Goal: Check status: Check status

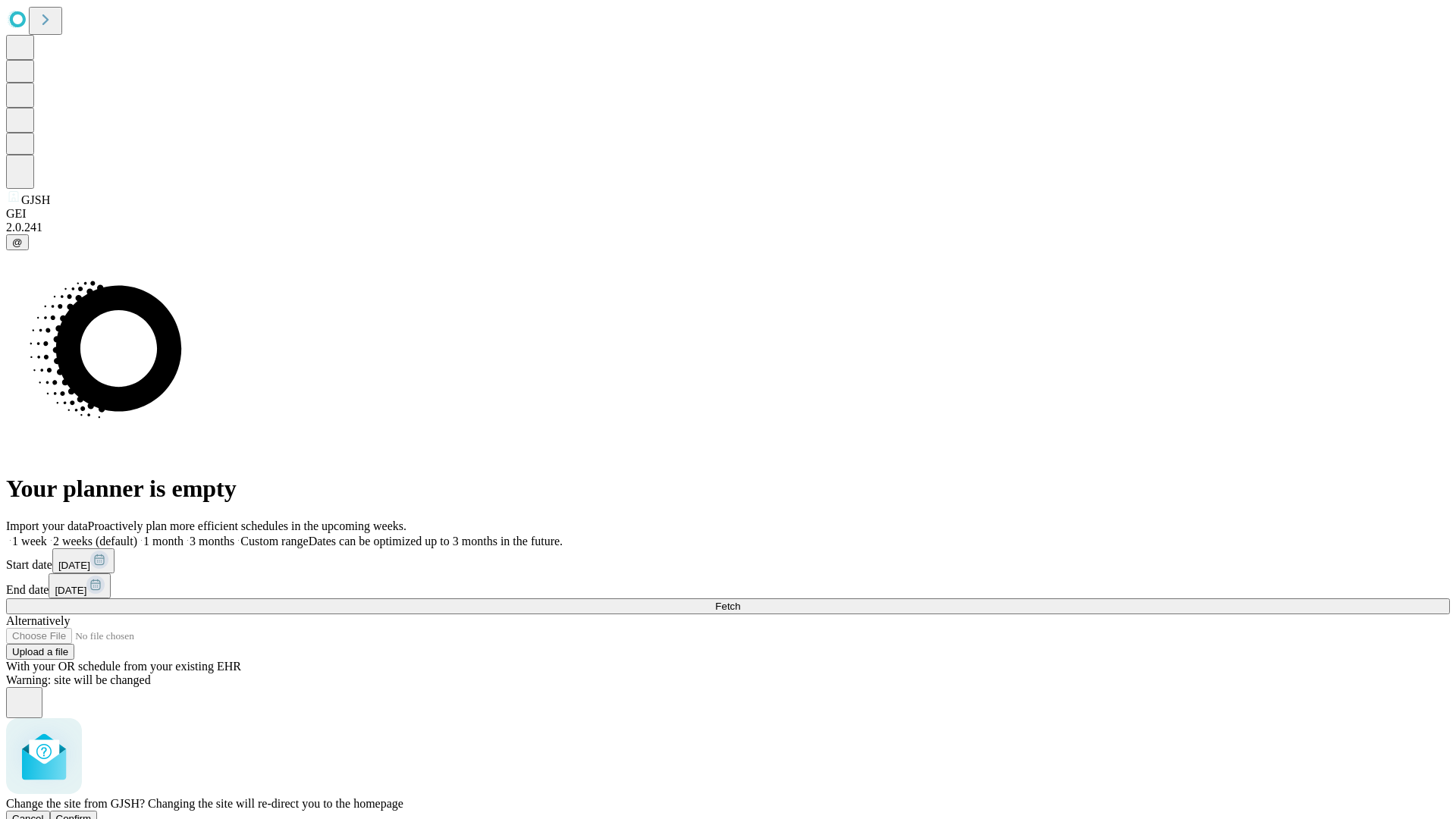
click at [92, 813] on span "Confirm" at bounding box center [73, 818] width 36 height 11
click at [137, 534] on label "2 weeks (default)" at bounding box center [92, 541] width 90 height 13
click at [740, 600] on span "Fetch" at bounding box center [727, 606] width 25 height 11
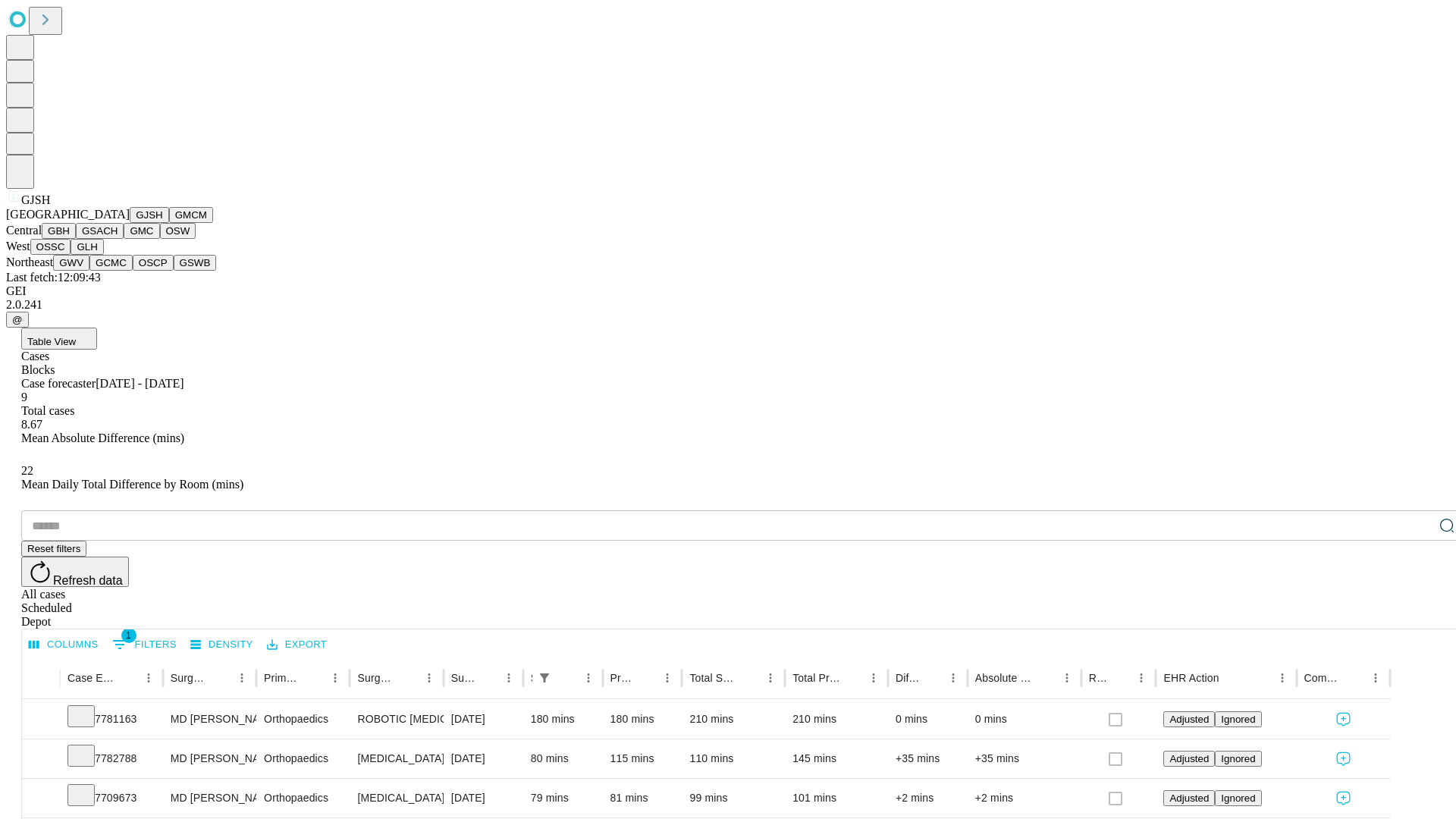
click at [169, 223] on button "GMCM" at bounding box center [191, 215] width 44 height 16
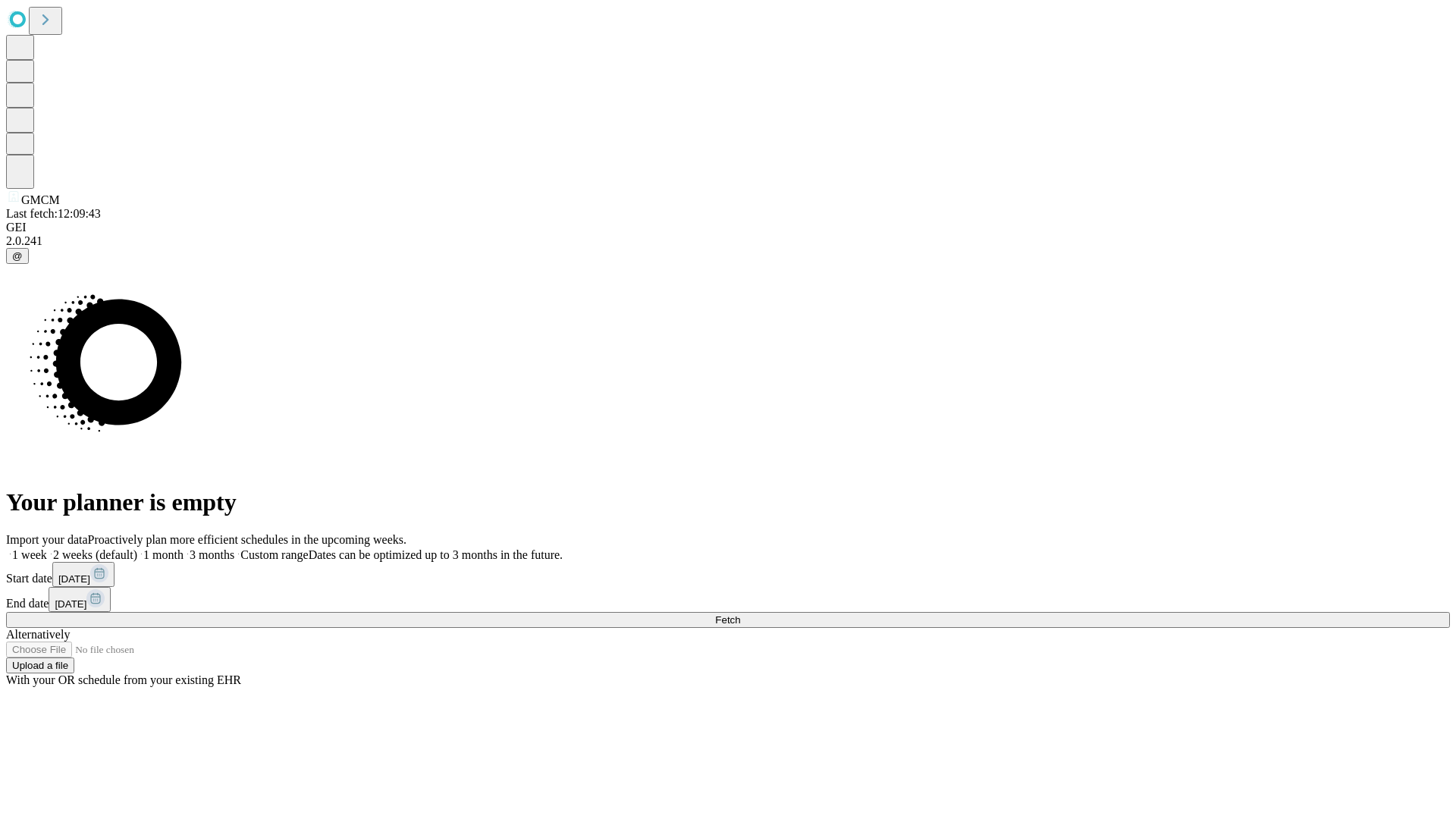
click at [137, 548] on label "2 weeks (default)" at bounding box center [92, 554] width 90 height 13
click at [740, 614] on span "Fetch" at bounding box center [727, 620] width 25 height 11
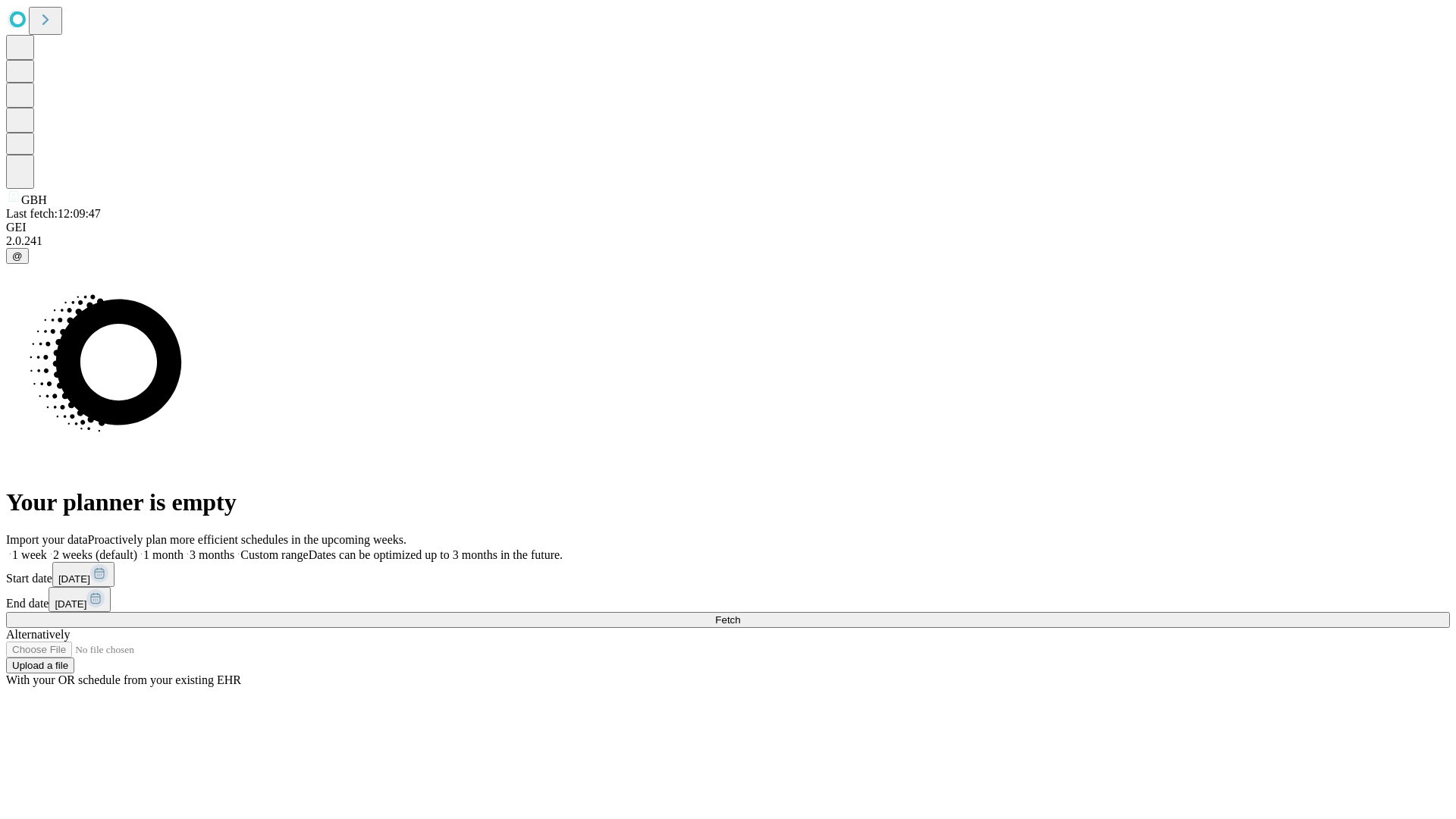
click at [137, 548] on label "2 weeks (default)" at bounding box center [92, 554] width 90 height 13
click at [740, 614] on span "Fetch" at bounding box center [727, 620] width 25 height 11
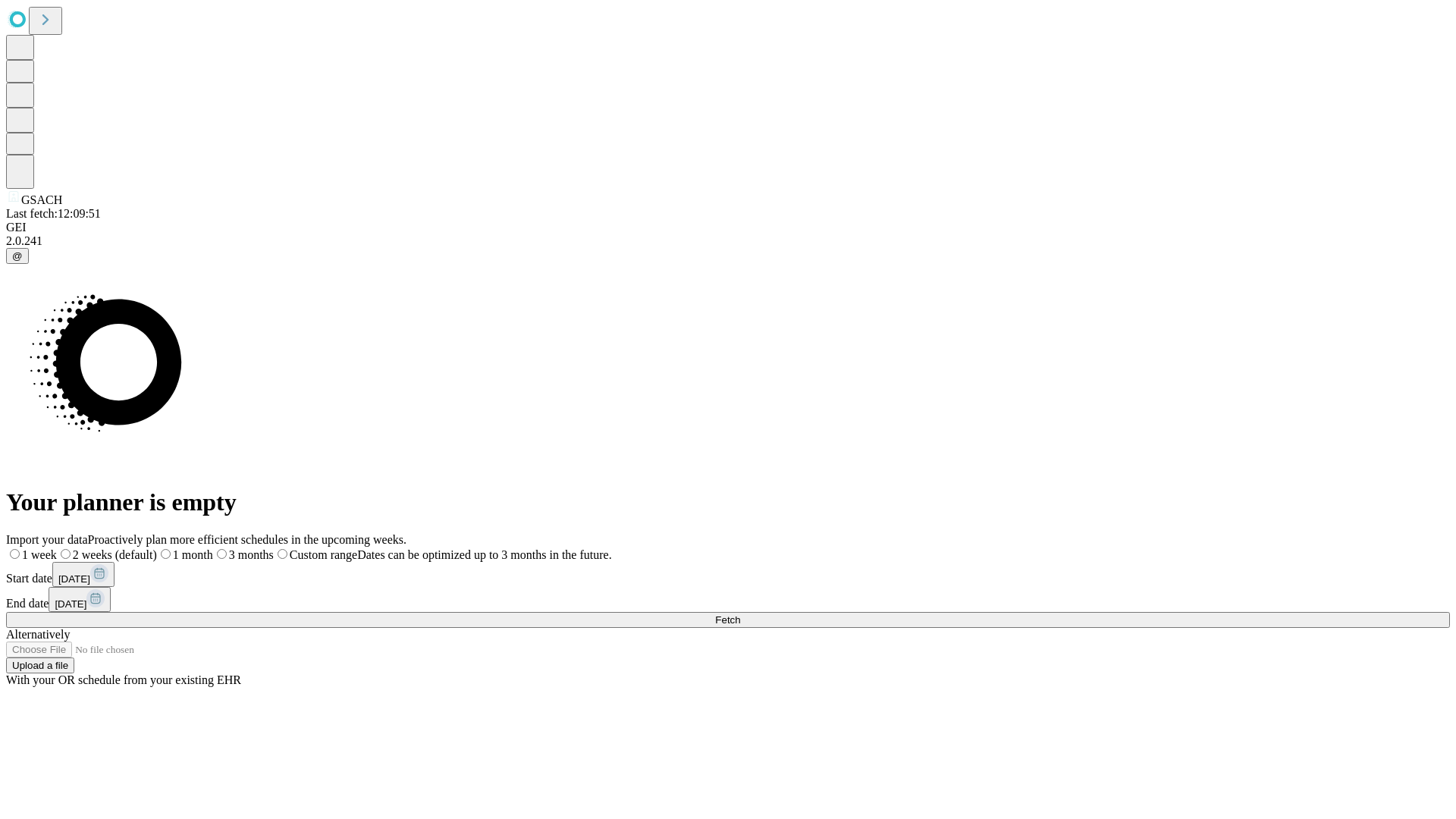
click at [157, 548] on label "2 weeks (default)" at bounding box center [107, 554] width 100 height 13
click at [740, 614] on span "Fetch" at bounding box center [727, 620] width 25 height 11
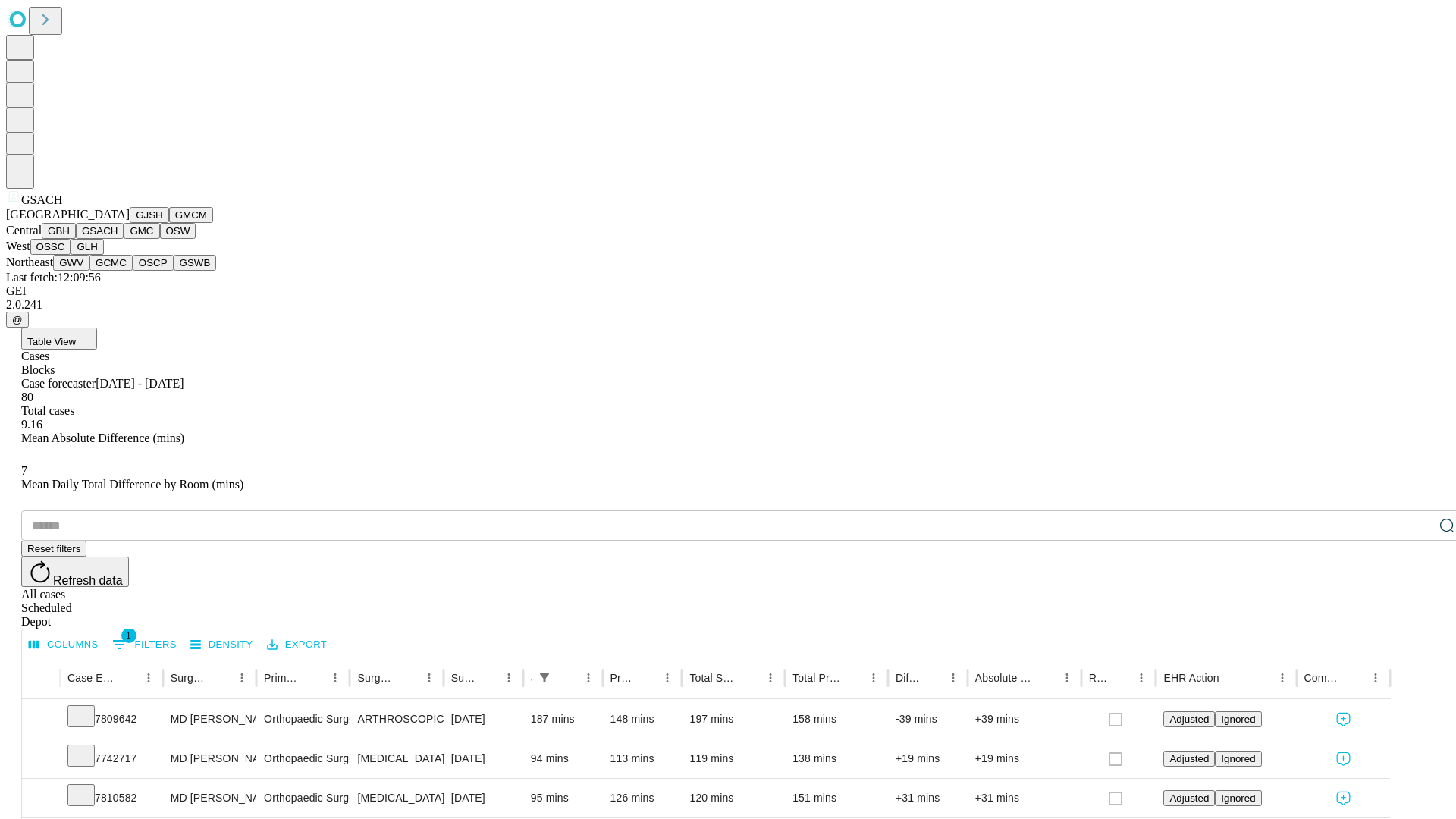
click at [124, 239] on button "GMC" at bounding box center [141, 231] width 36 height 16
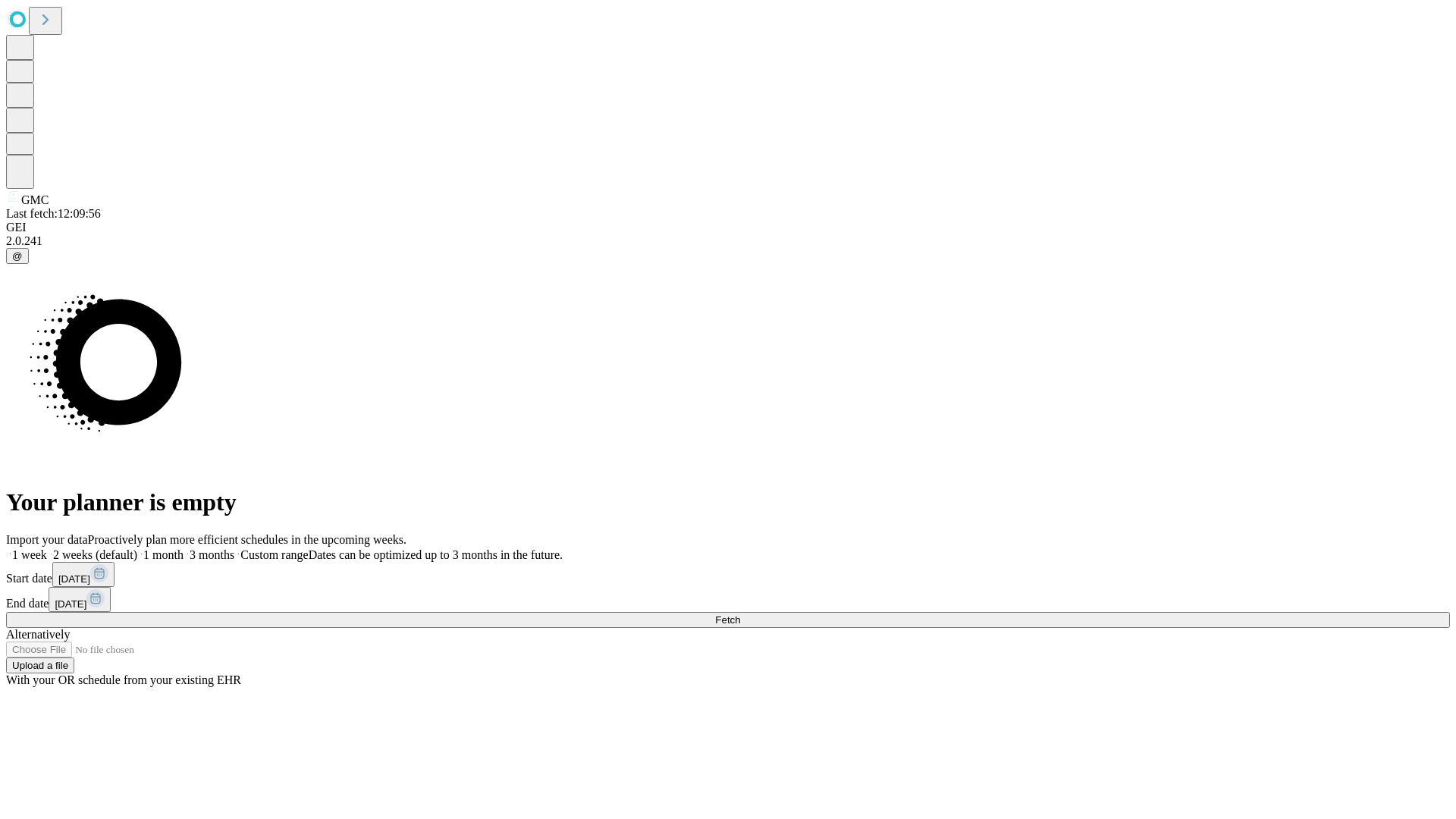
click at [137, 548] on label "2 weeks (default)" at bounding box center [92, 554] width 90 height 13
click at [740, 614] on span "Fetch" at bounding box center [727, 620] width 25 height 11
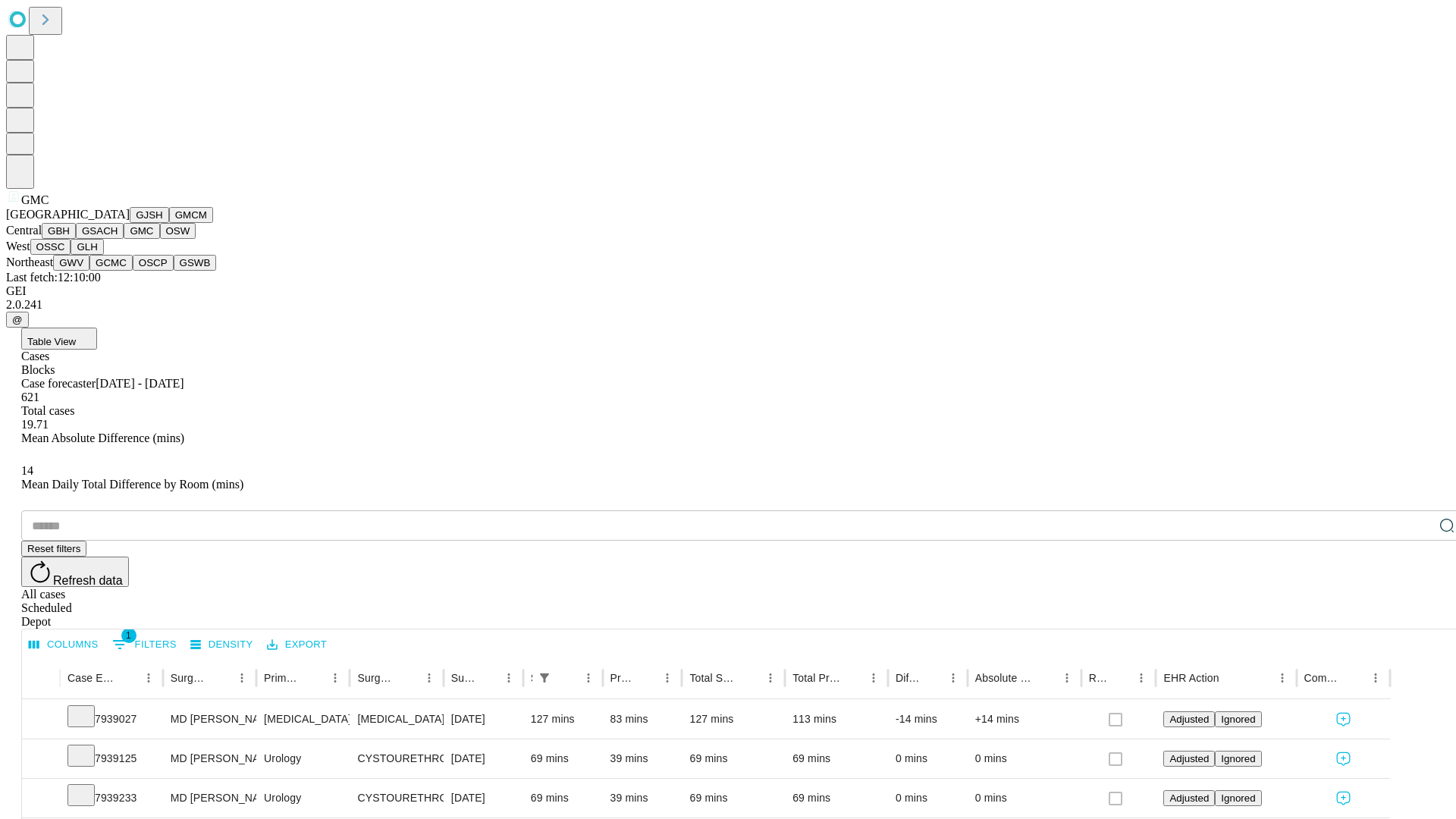
click at [160, 239] on button "OSW" at bounding box center [179, 231] width 37 height 16
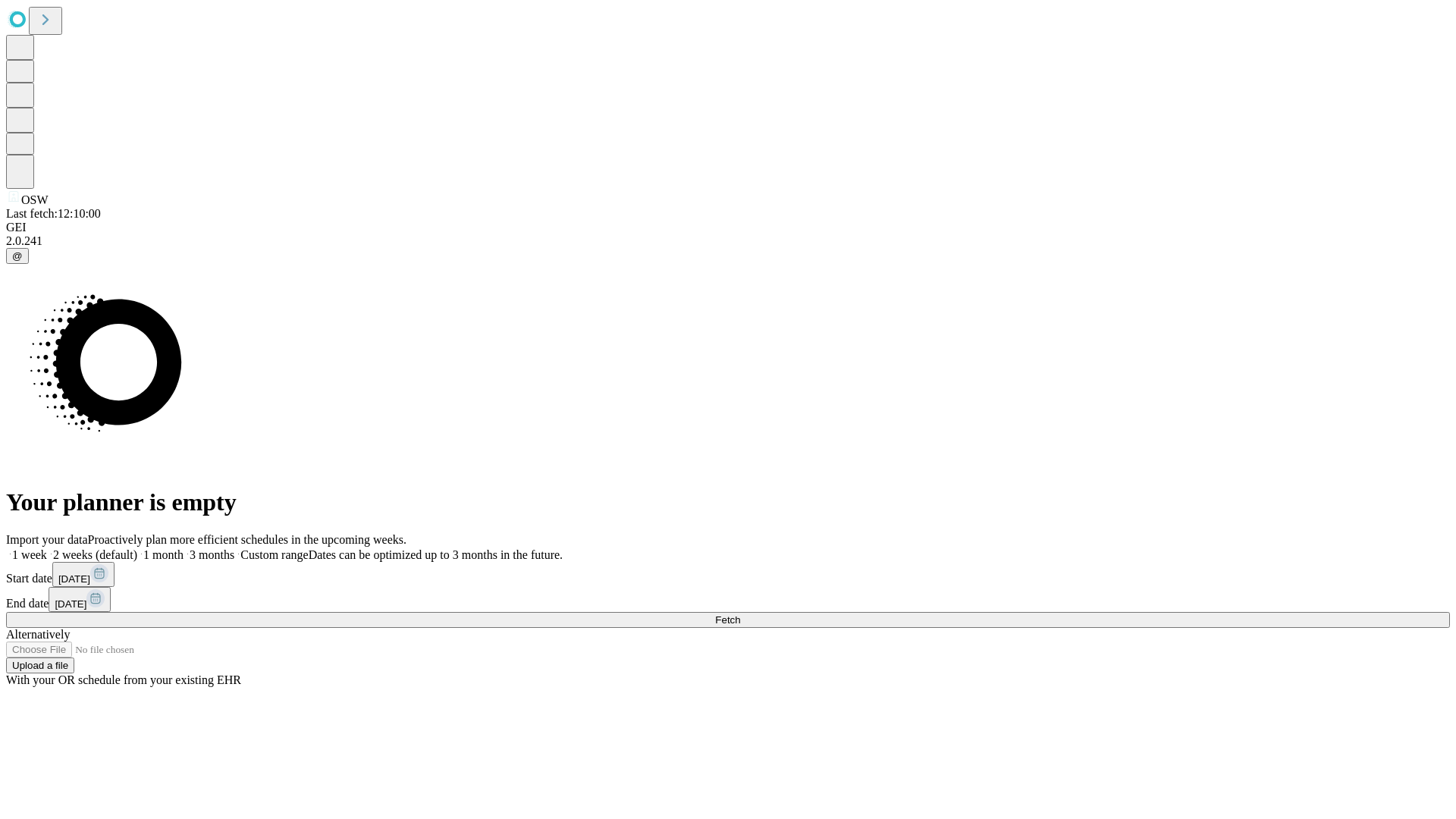
click at [137, 548] on label "2 weeks (default)" at bounding box center [92, 554] width 90 height 13
click at [740, 614] on span "Fetch" at bounding box center [727, 620] width 25 height 11
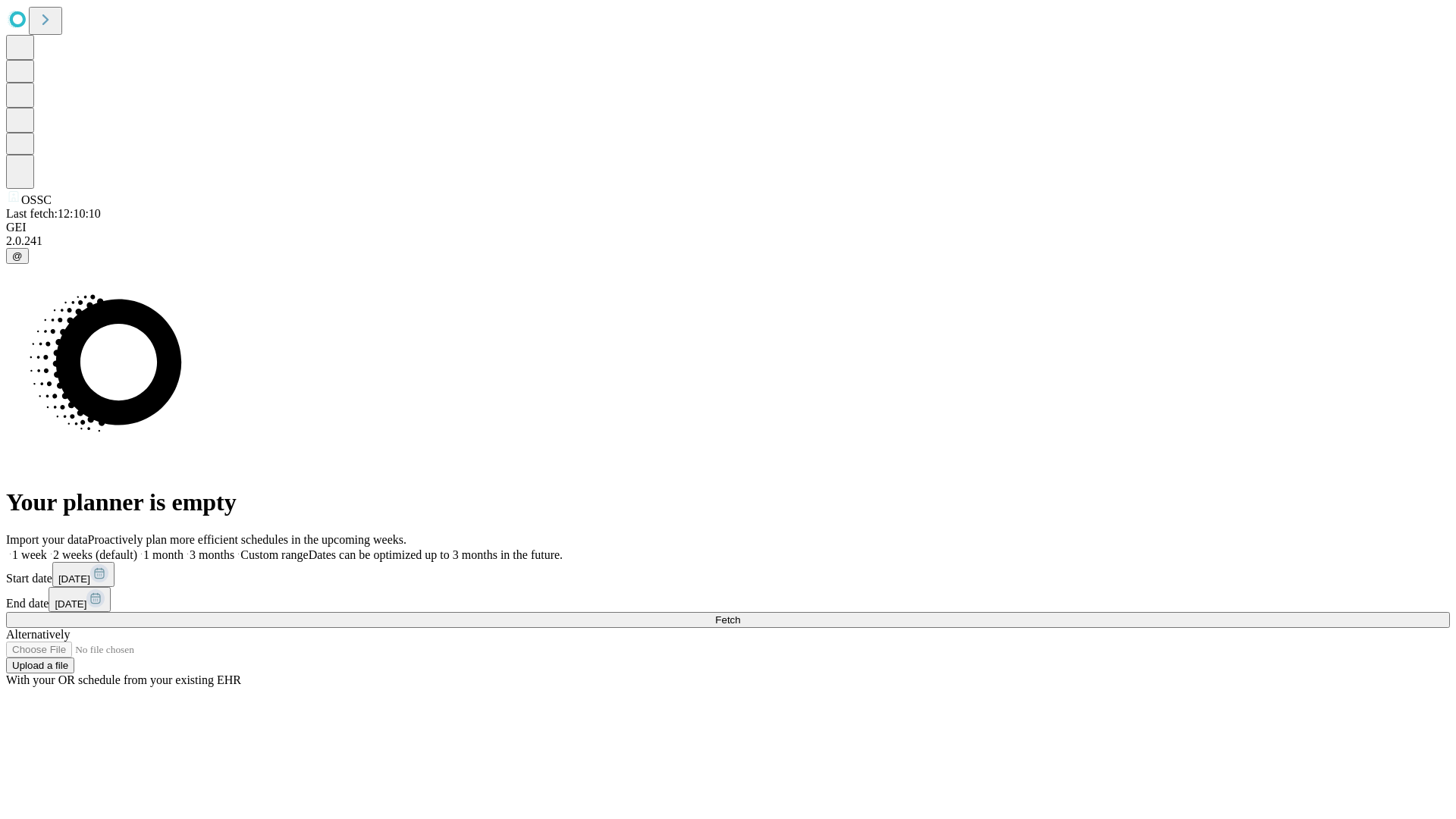
click at [137, 548] on label "2 weeks (default)" at bounding box center [92, 554] width 90 height 13
click at [740, 614] on span "Fetch" at bounding box center [727, 620] width 25 height 11
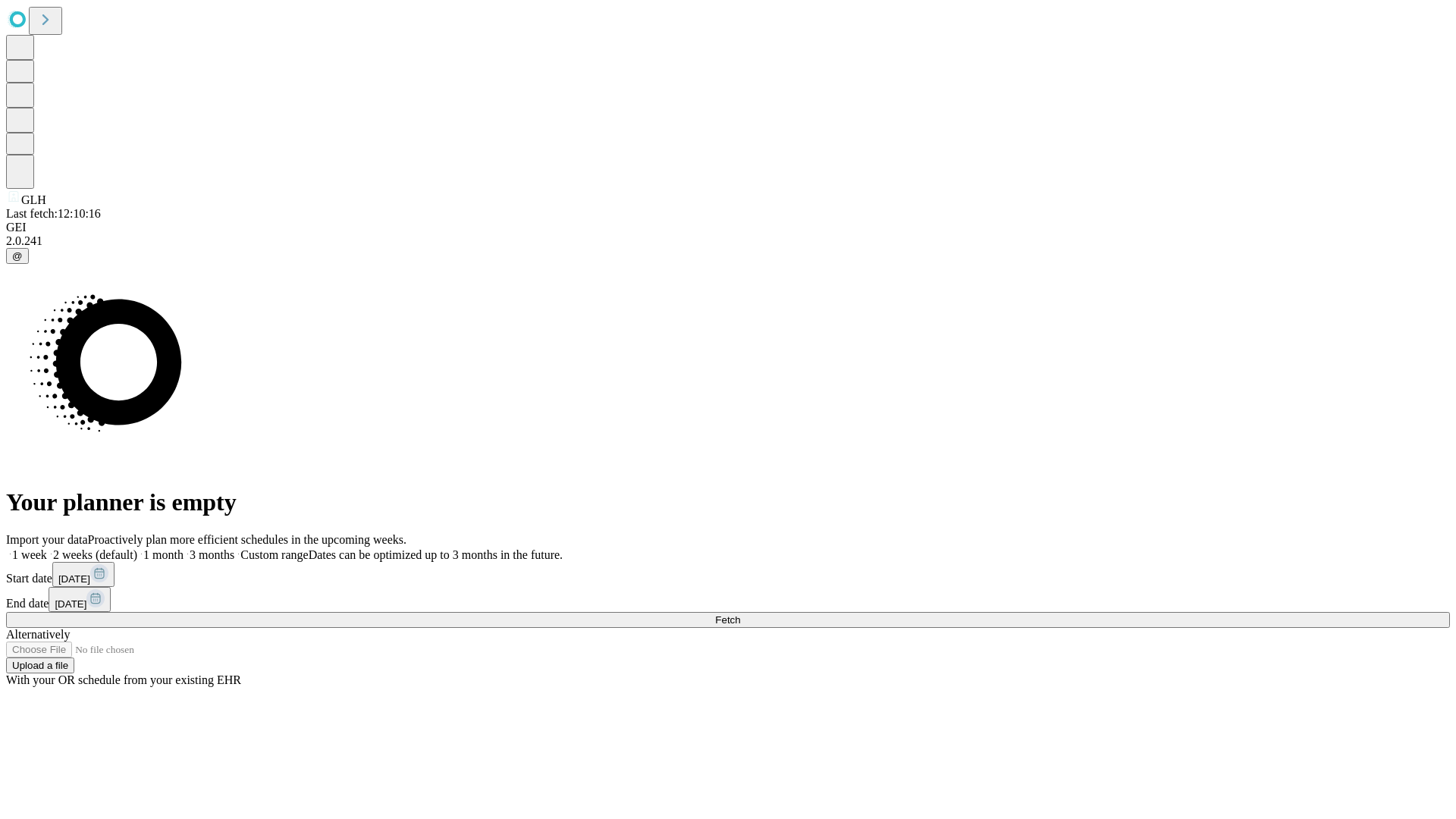
click at [137, 548] on label "2 weeks (default)" at bounding box center [92, 554] width 90 height 13
click at [740, 614] on span "Fetch" at bounding box center [727, 620] width 25 height 11
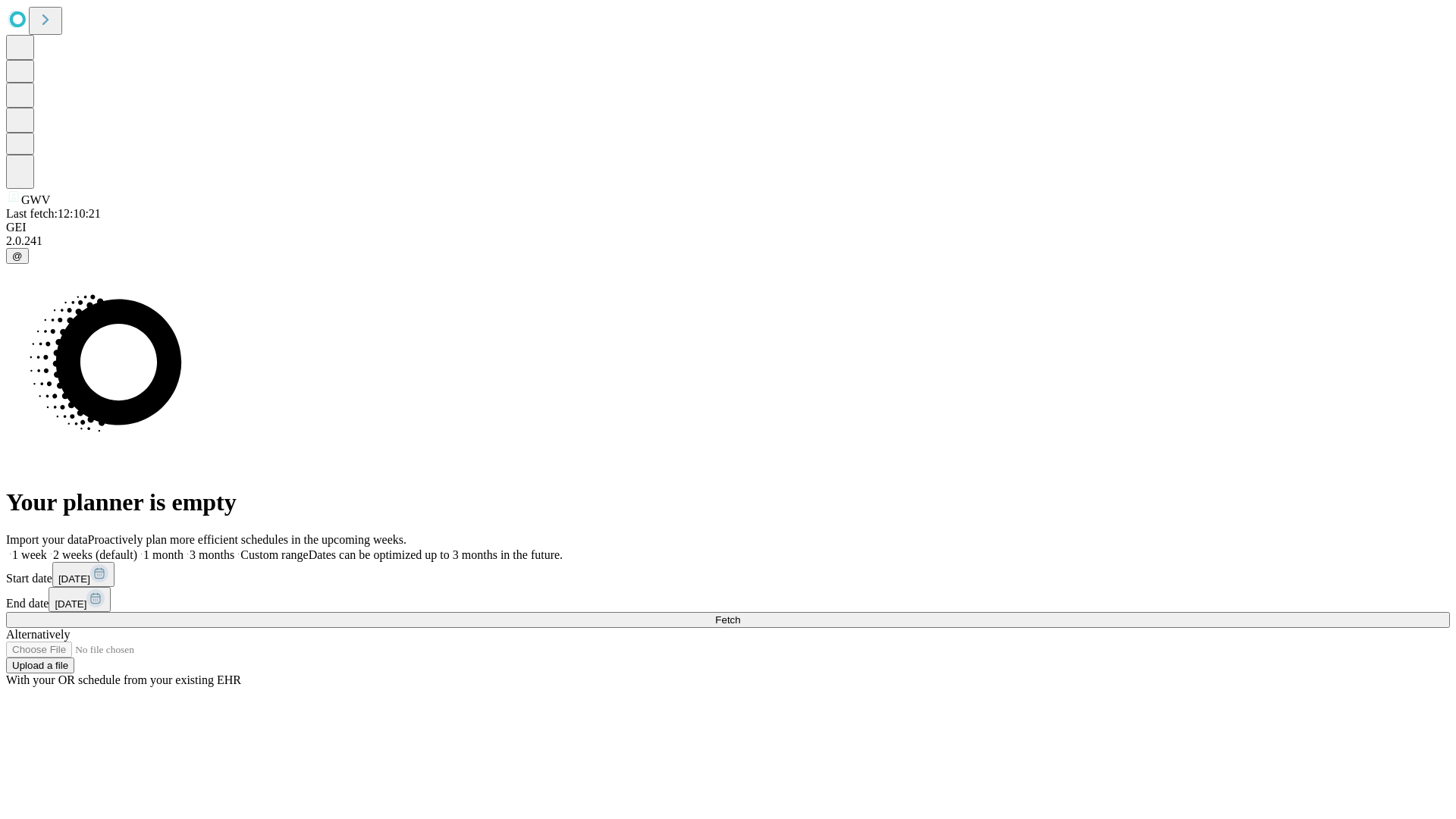
click at [137, 548] on label "2 weeks (default)" at bounding box center [92, 554] width 90 height 13
click at [740, 614] on span "Fetch" at bounding box center [727, 620] width 25 height 11
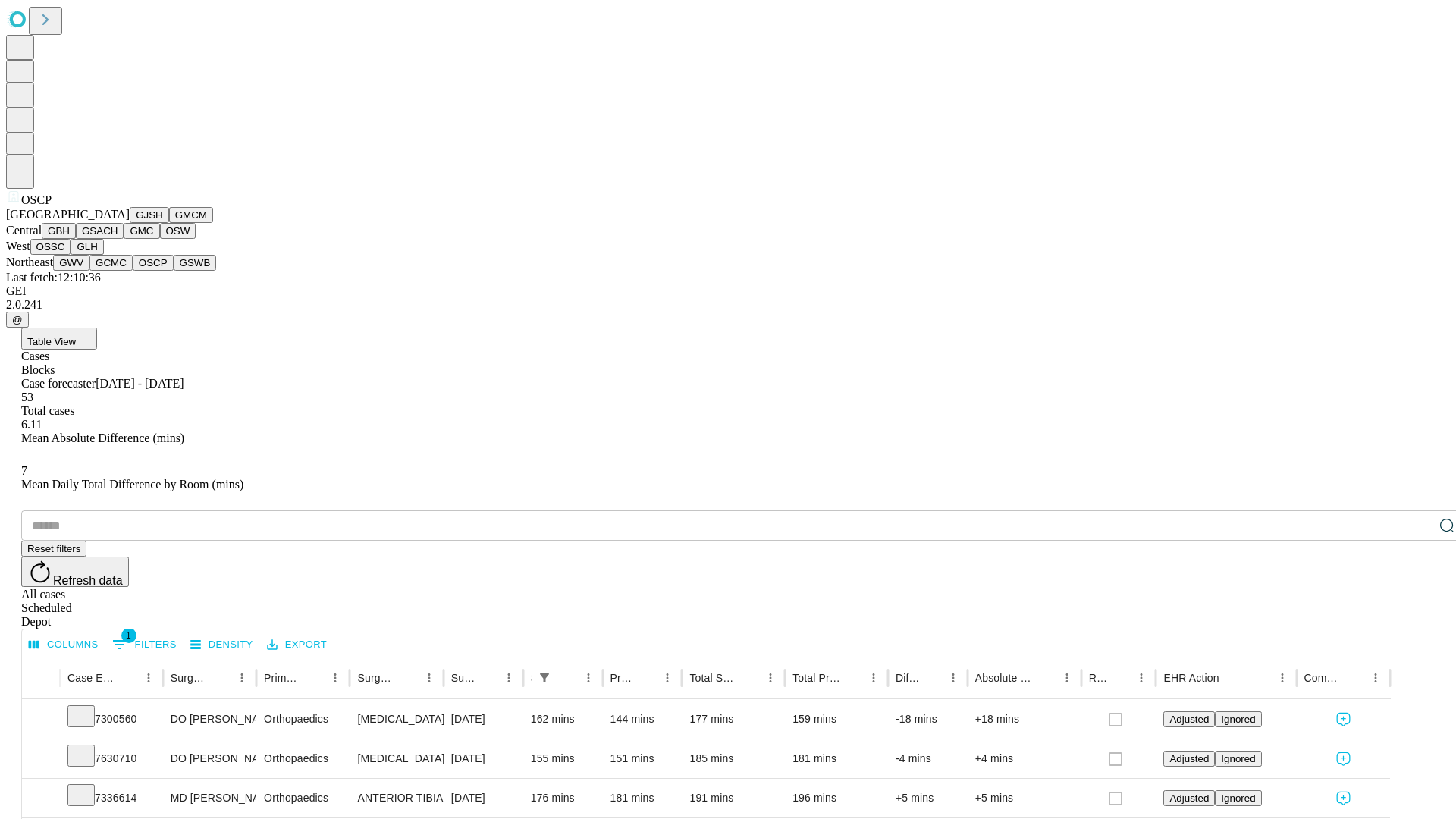
click at [174, 270] on button "GSWB" at bounding box center [195, 262] width 43 height 16
